Goal: Transaction & Acquisition: Book appointment/travel/reservation

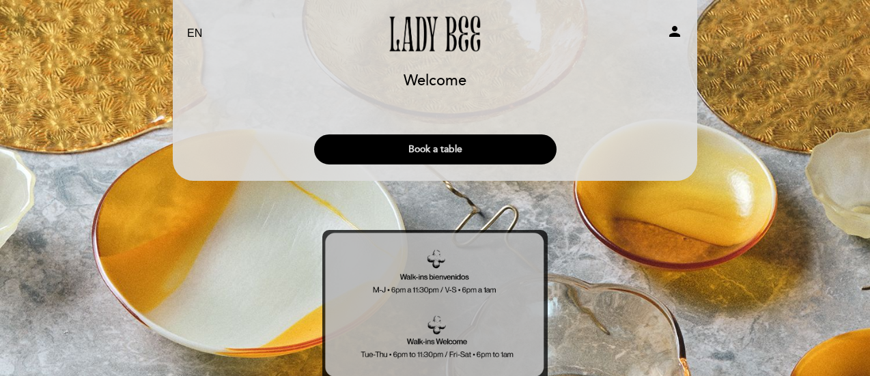
click at [477, 151] on button "Book a table" at bounding box center [435, 150] width 243 height 30
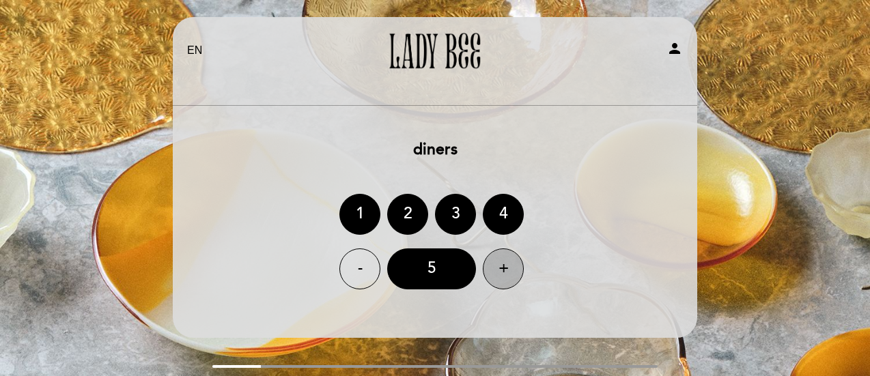
click at [510, 262] on div "+" at bounding box center [503, 269] width 41 height 41
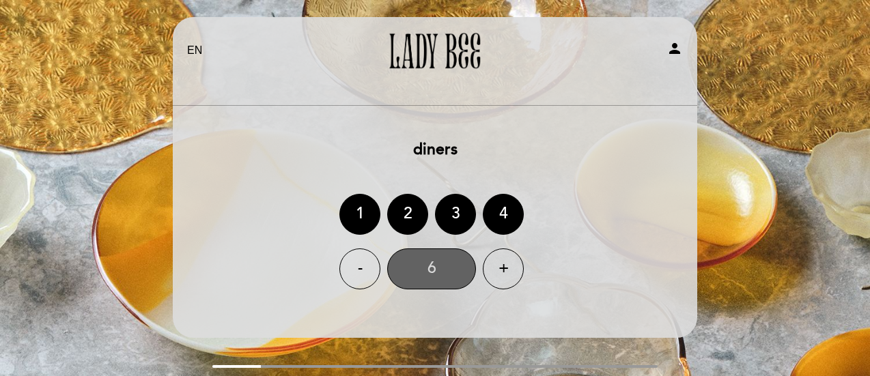
click at [439, 270] on div "6" at bounding box center [431, 269] width 89 height 41
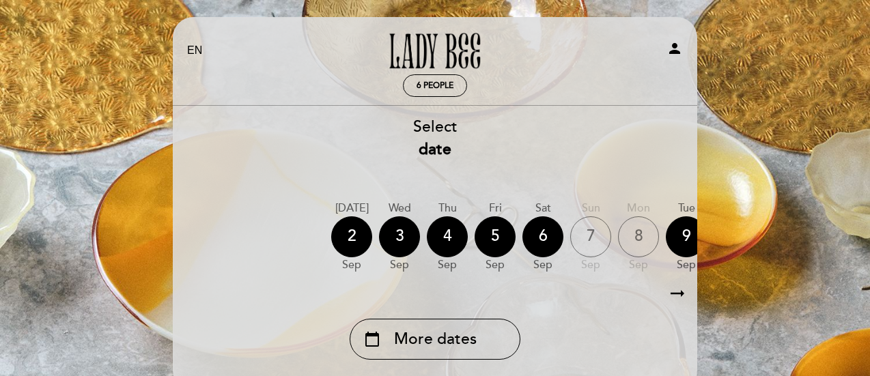
click at [687, 291] on icon "arrow_right_alt" at bounding box center [677, 293] width 20 height 29
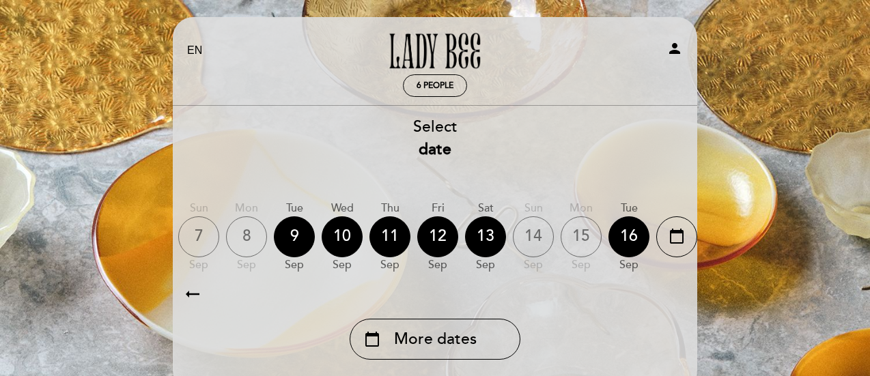
scroll to position [0, 398]
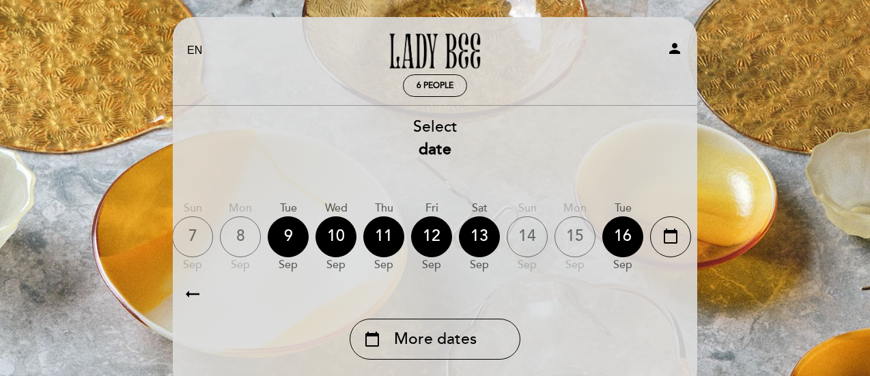
click at [687, 300] on icon "arrow_right_alt" at bounding box center [677, 293] width 20 height 29
click at [685, 297] on icon "arrow_right_alt" at bounding box center [677, 293] width 20 height 29
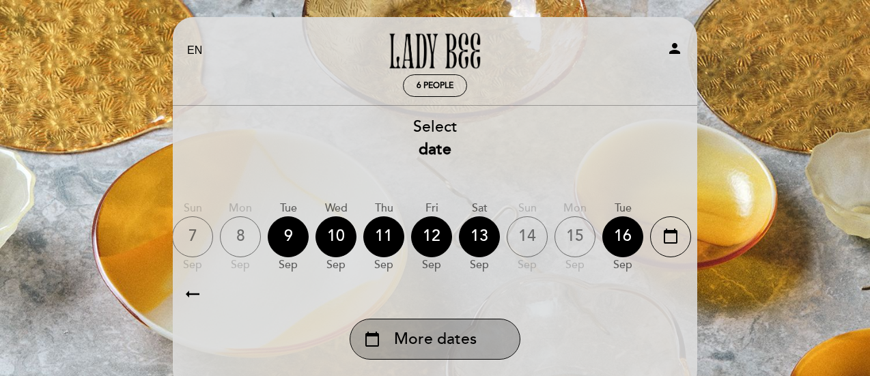
click at [416, 352] on div "calendar_today More dates" at bounding box center [435, 339] width 171 height 41
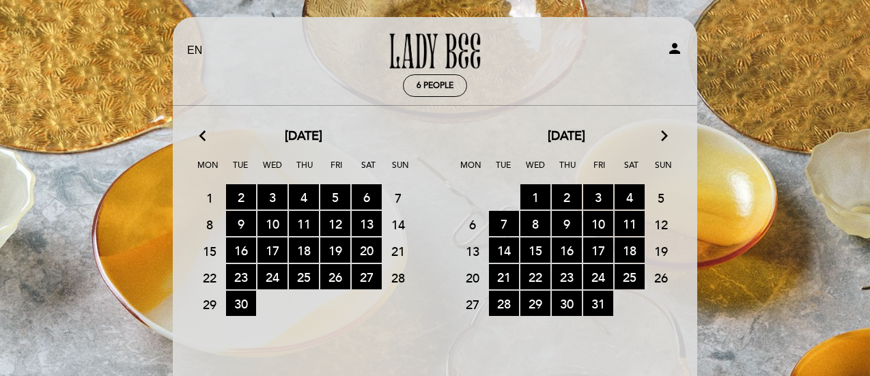
click at [668, 136] on icon "arrow_forward_ios" at bounding box center [665, 137] width 12 height 18
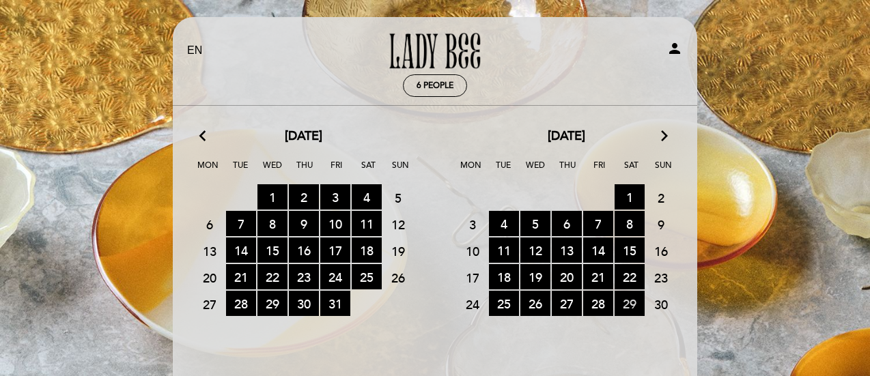
click at [624, 293] on span "29 RESERVATIONS AVAILABLE" at bounding box center [630, 303] width 30 height 25
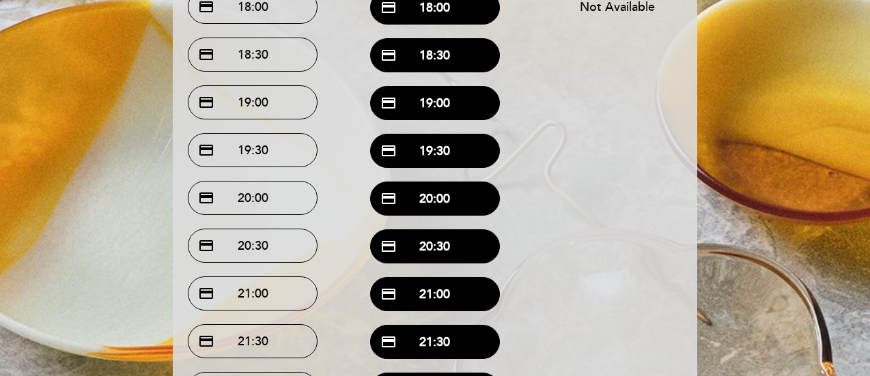
scroll to position [273, 0]
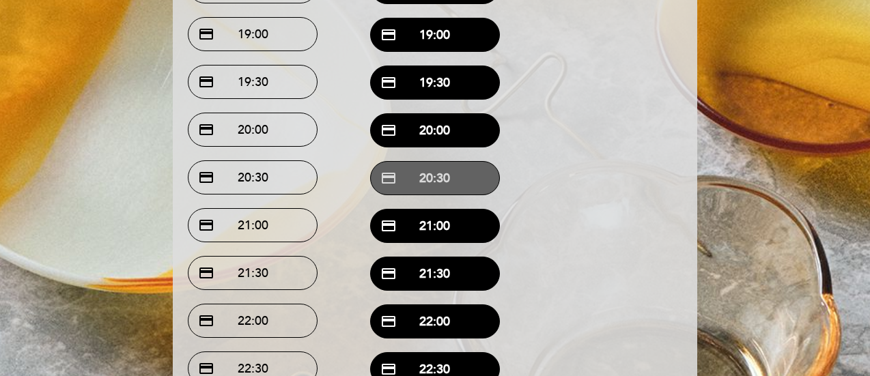
click at [438, 178] on button "credit_card 20:30" at bounding box center [435, 178] width 130 height 34
